Goal: Navigation & Orientation: Find specific page/section

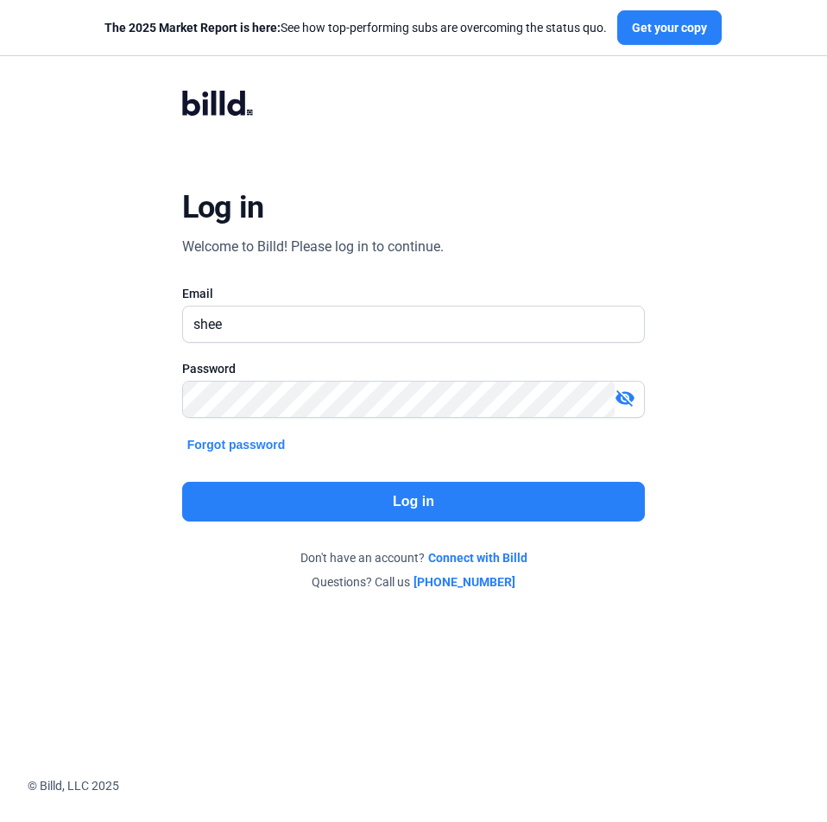
type input "[PERSON_NAME][EMAIL_ADDRESS][DOMAIN_NAME]"
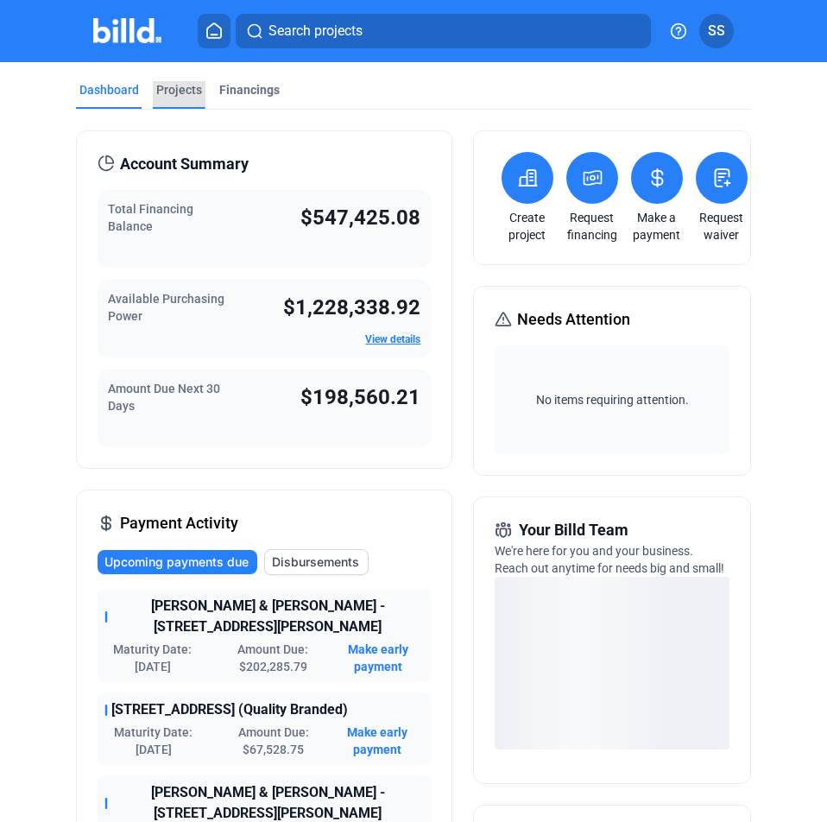
click at [201, 98] on div "Projects" at bounding box center [179, 95] width 53 height 28
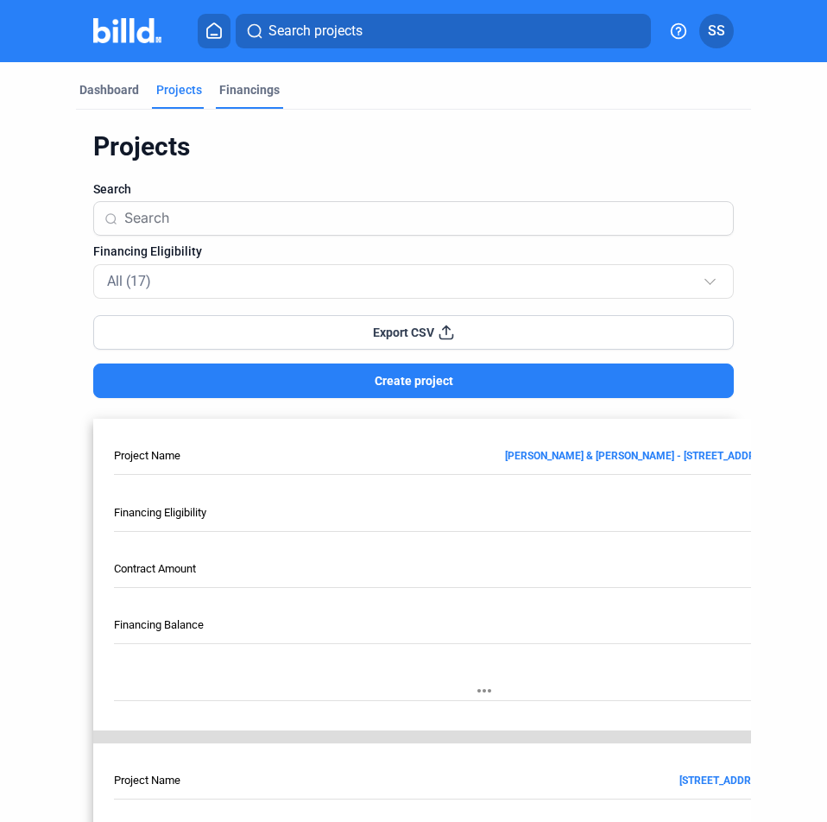
click at [243, 90] on div "Financings" at bounding box center [249, 89] width 60 height 17
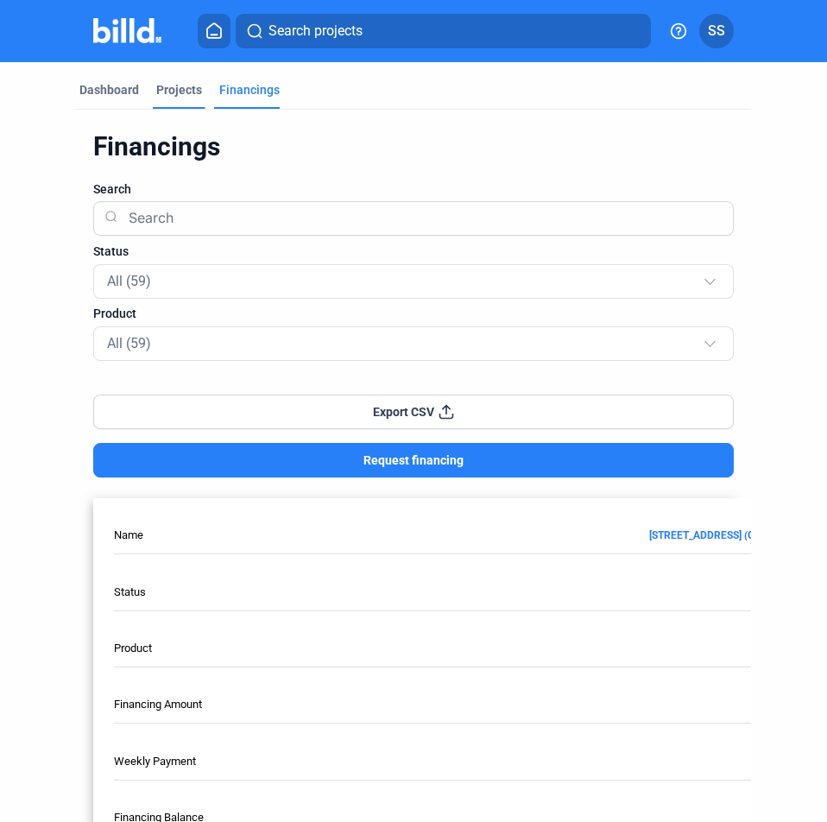
click at [188, 104] on div "Projects" at bounding box center [179, 95] width 53 height 28
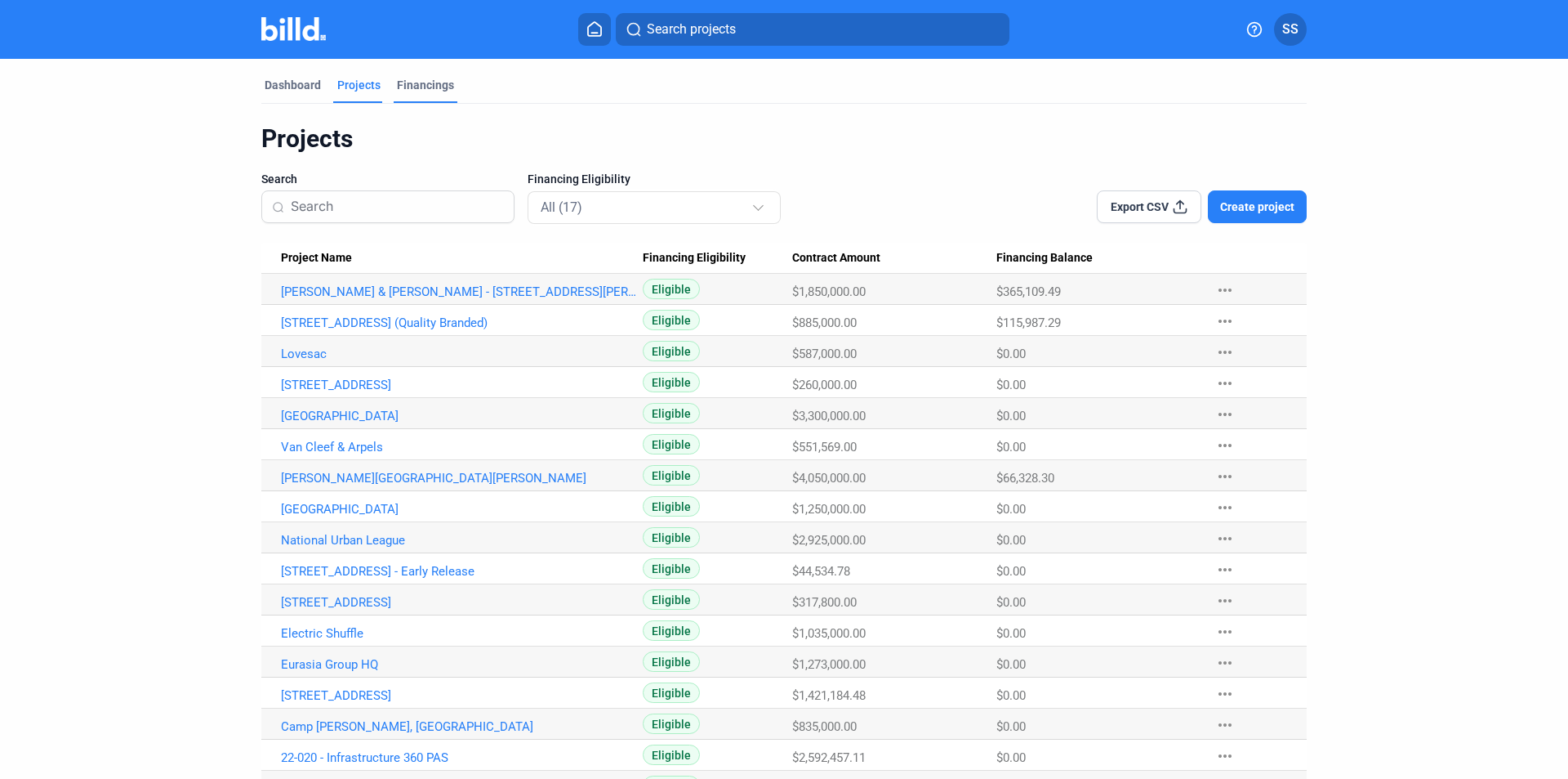
click at [401, 88] on div "Financings" at bounding box center [426, 84] width 57 height 16
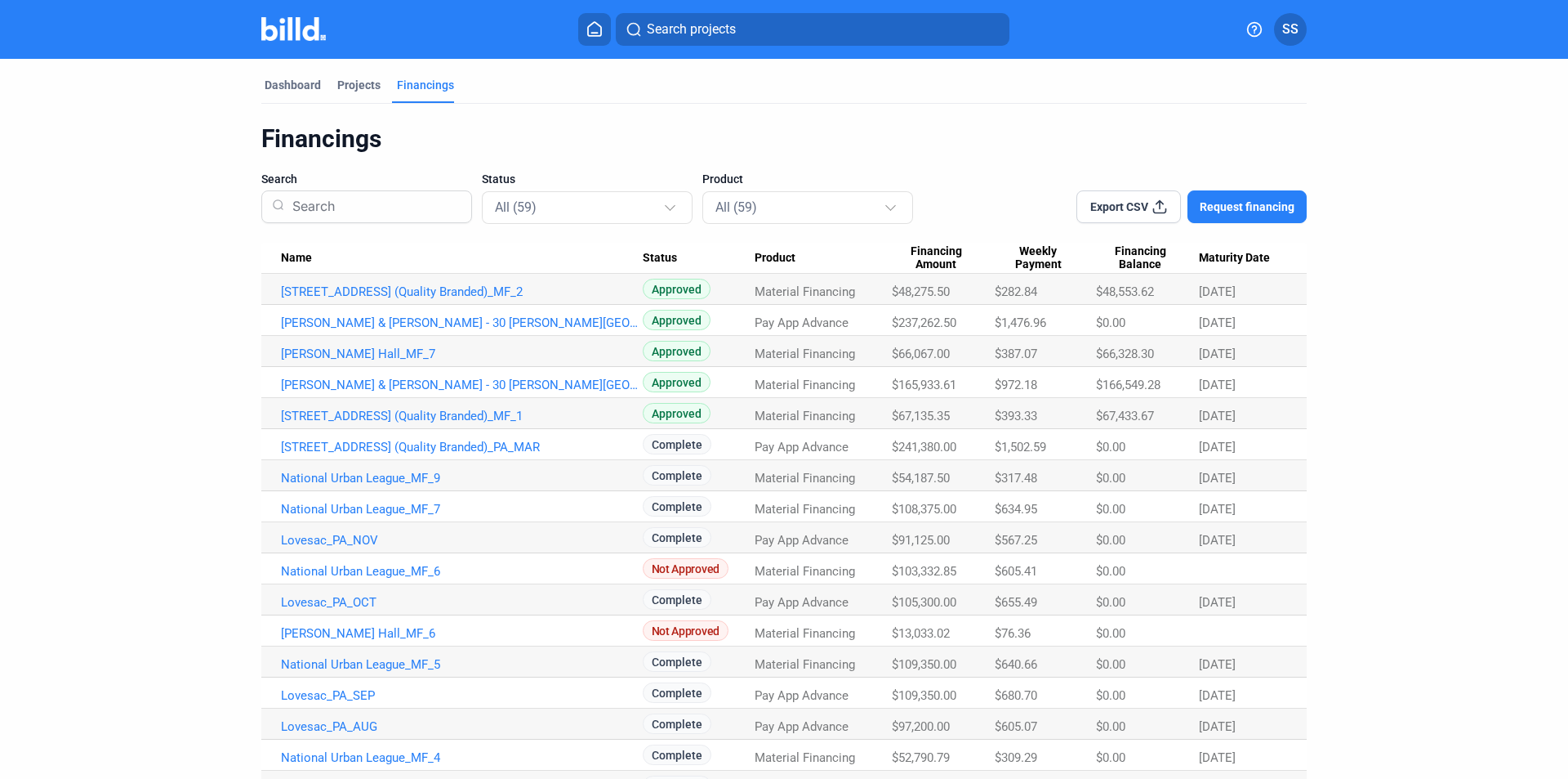
click at [782, 22] on span "SS" at bounding box center [1290, 29] width 16 height 20
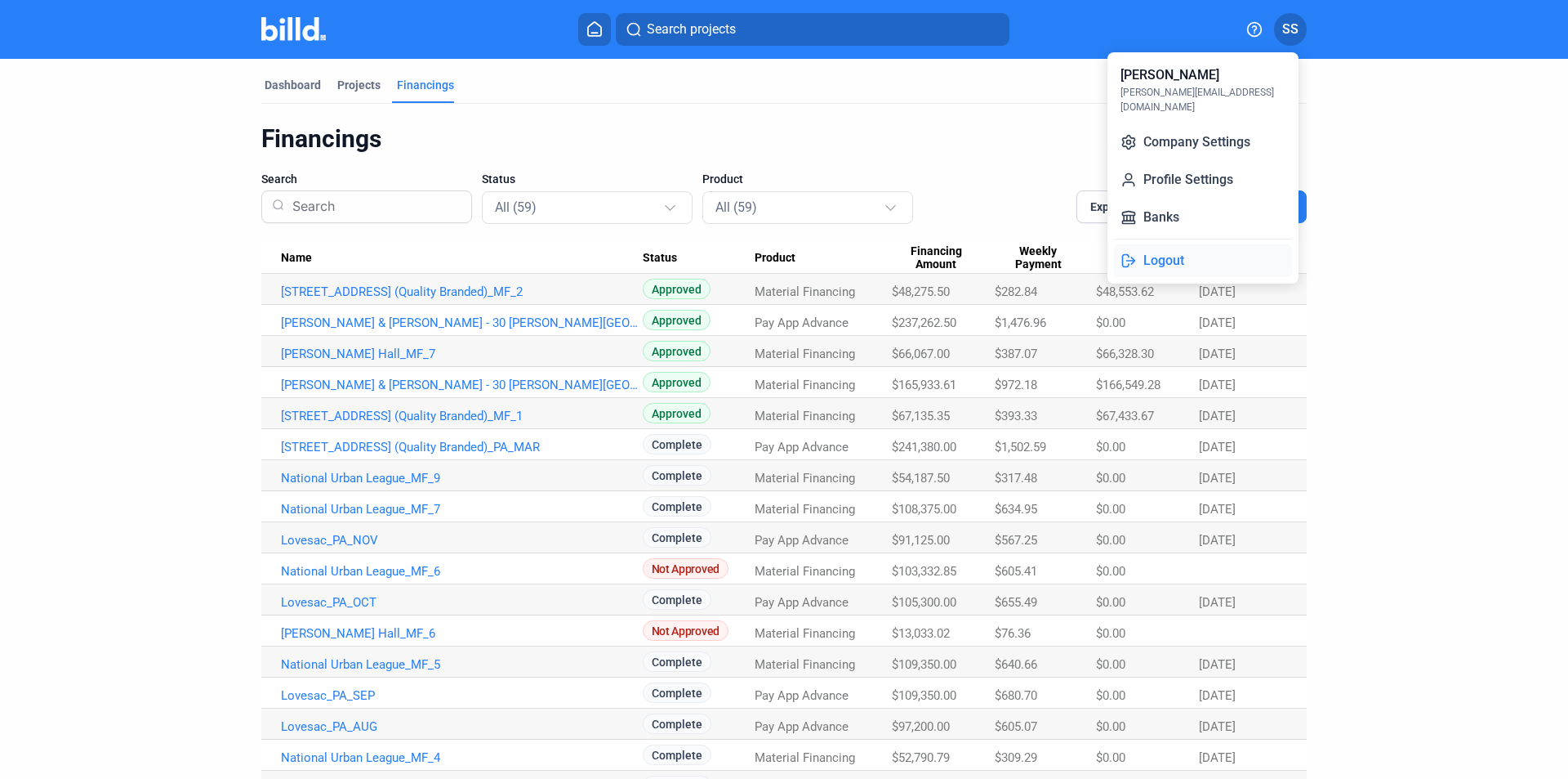
click at [782, 244] on button "Logout" at bounding box center [1203, 260] width 178 height 33
